Goal: Information Seeking & Learning: Learn about a topic

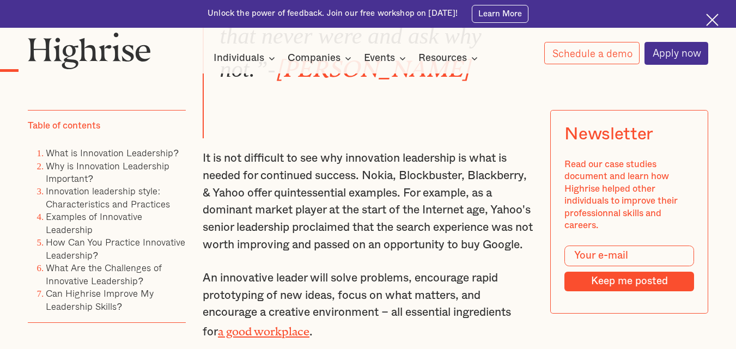
scroll to position [828, 0]
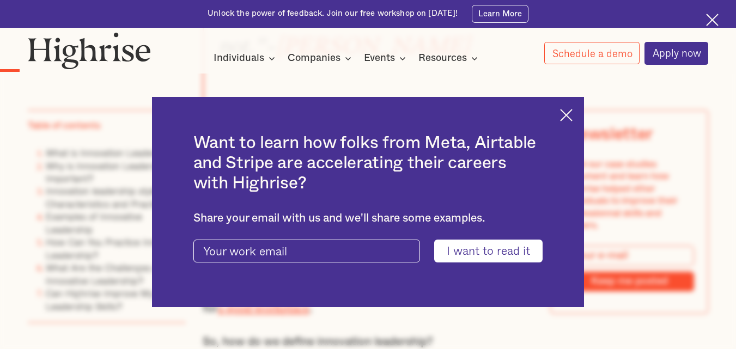
click at [570, 116] on img at bounding box center [566, 115] width 13 height 13
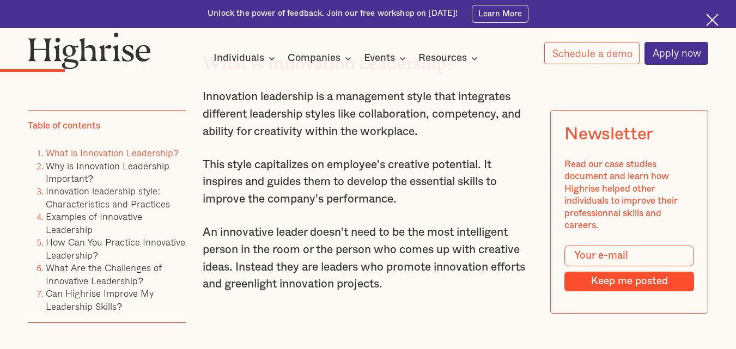
scroll to position [1308, 0]
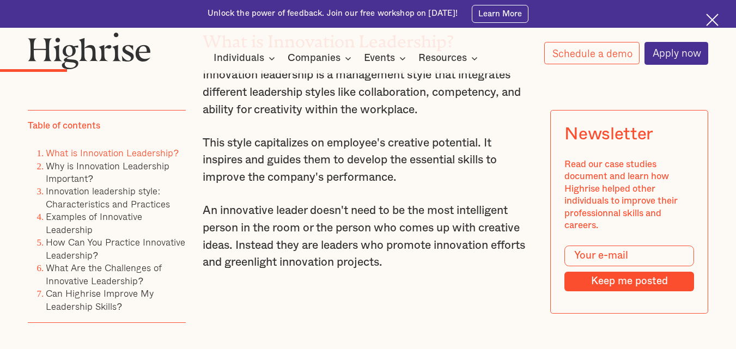
click at [570, 116] on div "Newsletter Read our case studies document and learn how Highrise helped other i…" at bounding box center [629, 213] width 158 height 204
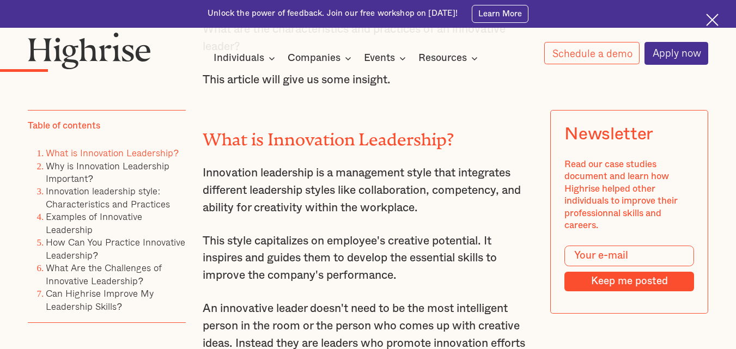
scroll to position [1221, 0]
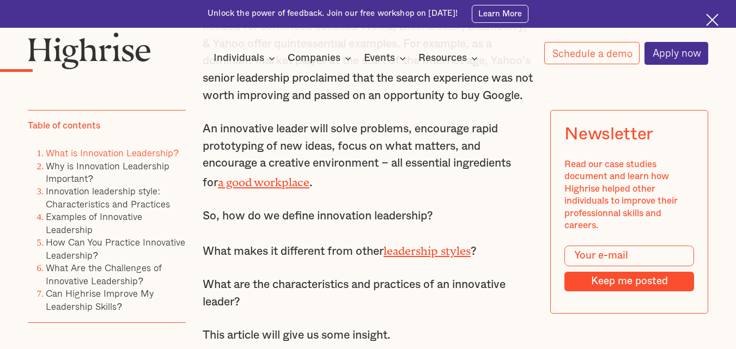
scroll to position [937, 0]
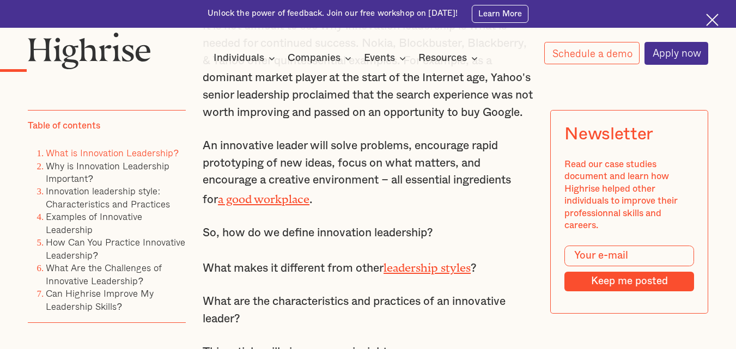
click at [422, 168] on p "An innovative leader will solve problems, encourage rapid prototyping of new id…" at bounding box center [368, 172] width 331 height 71
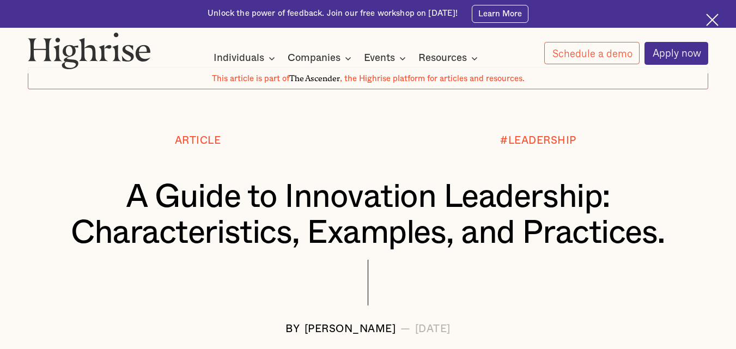
scroll to position [22, 0]
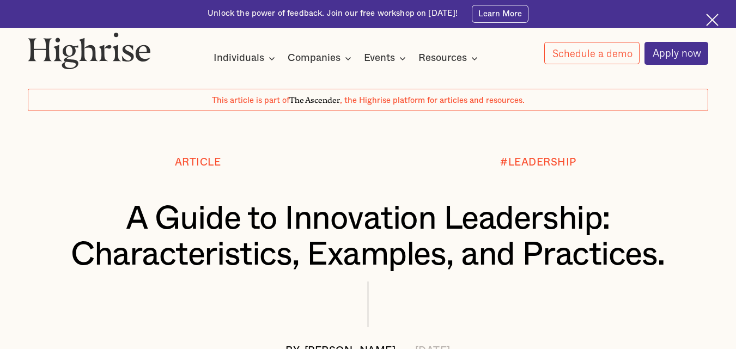
click at [361, 206] on h1 "A Guide to Innovation Leadership: Characteristics, Examples, and Practices." at bounding box center [368, 237] width 624 height 72
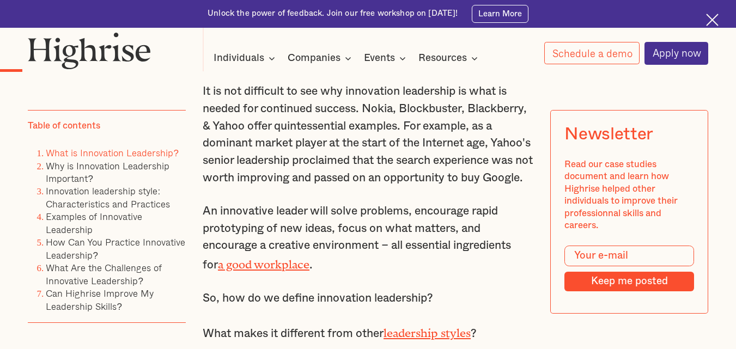
scroll to position [894, 0]
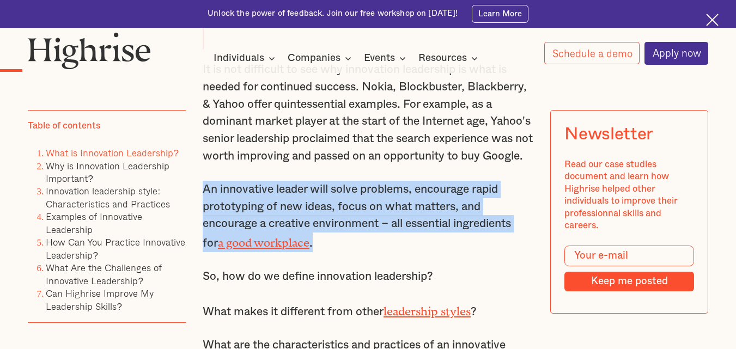
drag, startPoint x: 200, startPoint y: 210, endPoint x: 323, endPoint y: 267, distance: 135.8
copy p "An innovative leader will solve problems, encourage rapid prototyping of new id…"
